Goal: Subscribe to service/newsletter

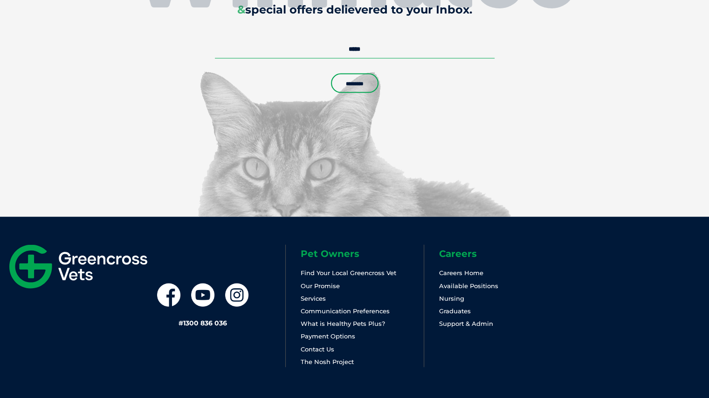
scroll to position [2059, 0]
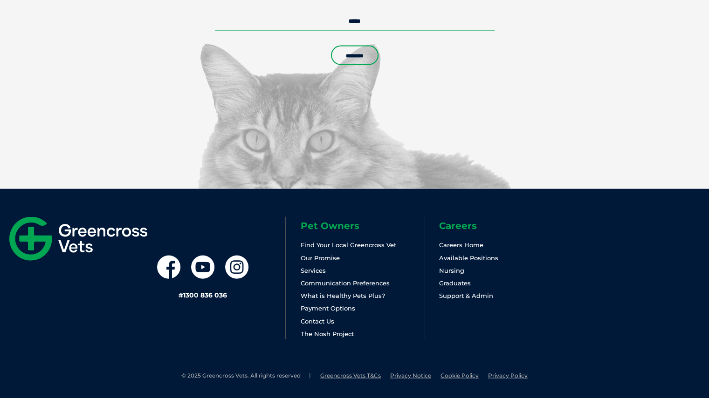
click at [335, 296] on link "What is Healthy Pets Plus?" at bounding box center [343, 295] width 84 height 7
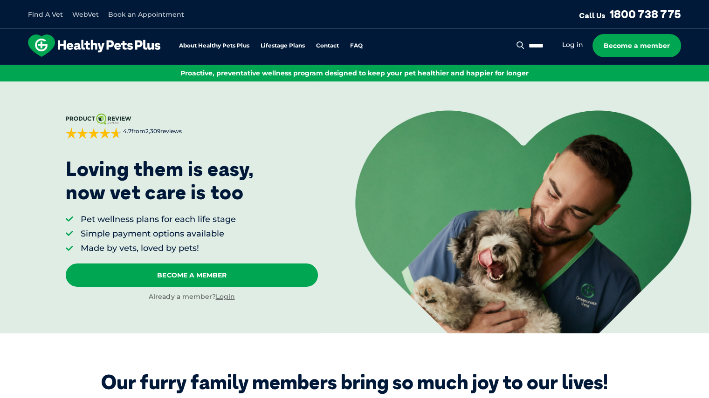
click at [270, 277] on link "Become A Member" at bounding box center [192, 275] width 253 height 23
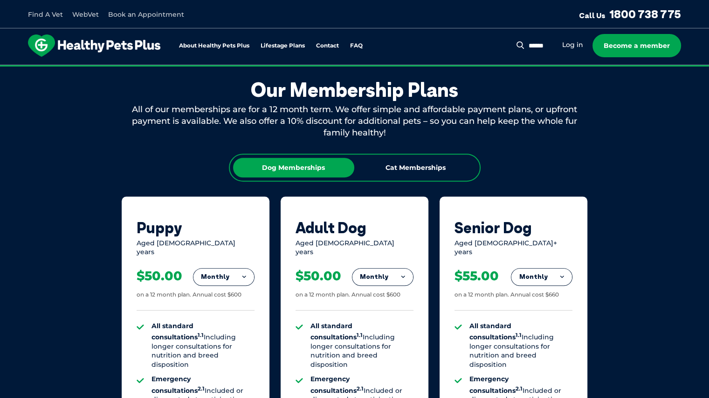
scroll to position [456, 0]
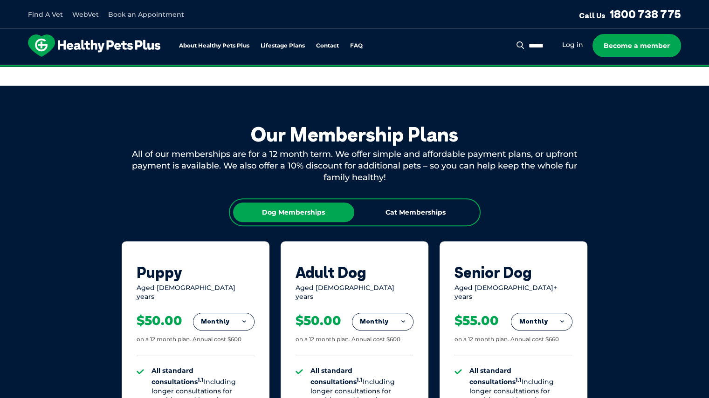
click at [418, 212] on div "Cat Memberships" at bounding box center [415, 213] width 121 height 20
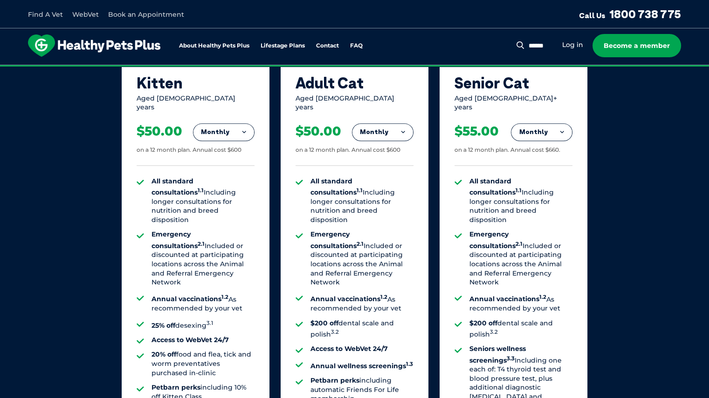
scroll to position [653, 0]
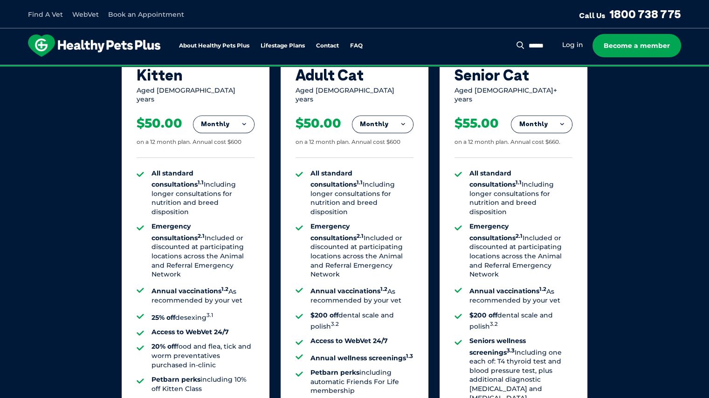
click at [387, 116] on button "Monthly" at bounding box center [382, 124] width 61 height 17
click at [386, 135] on li "Fortnightly" at bounding box center [382, 144] width 61 height 22
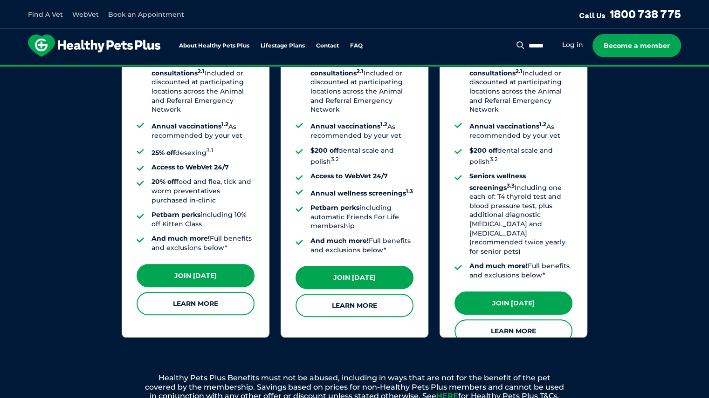
scroll to position [819, 0]
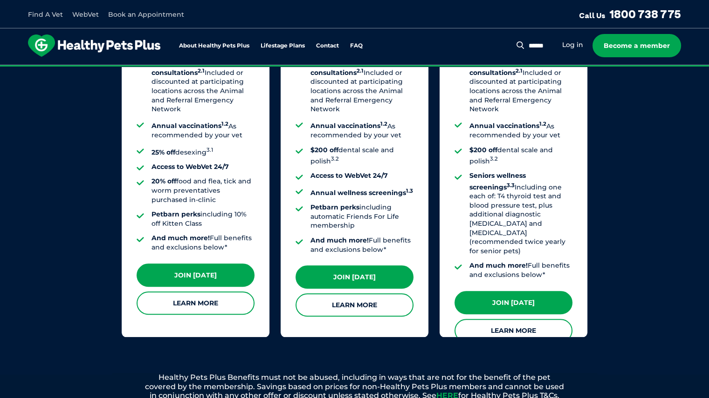
click at [374, 266] on link "Join Today" at bounding box center [354, 277] width 118 height 23
